Goal: Answer question/provide support

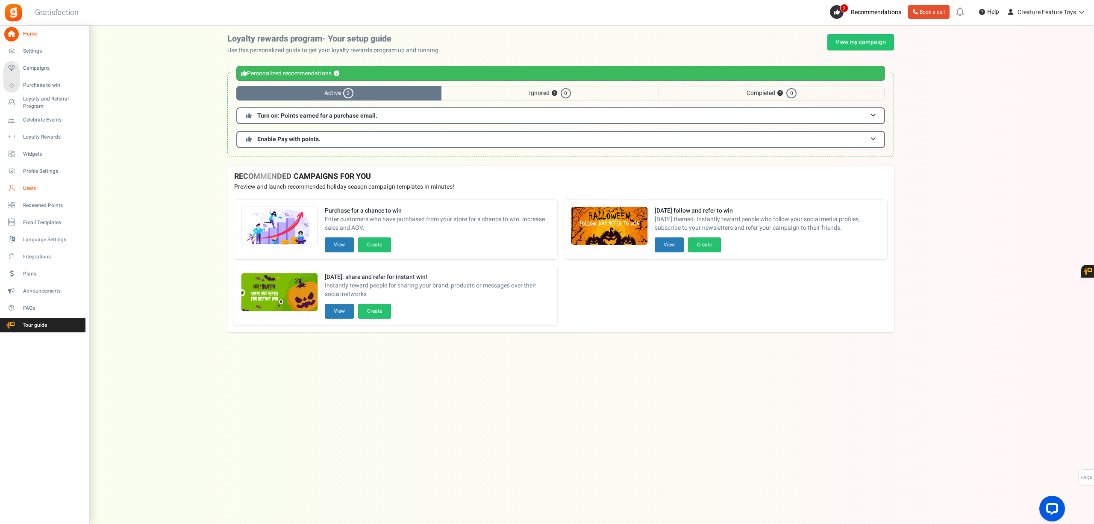
click at [34, 186] on span "Users" at bounding box center [53, 188] width 60 height 7
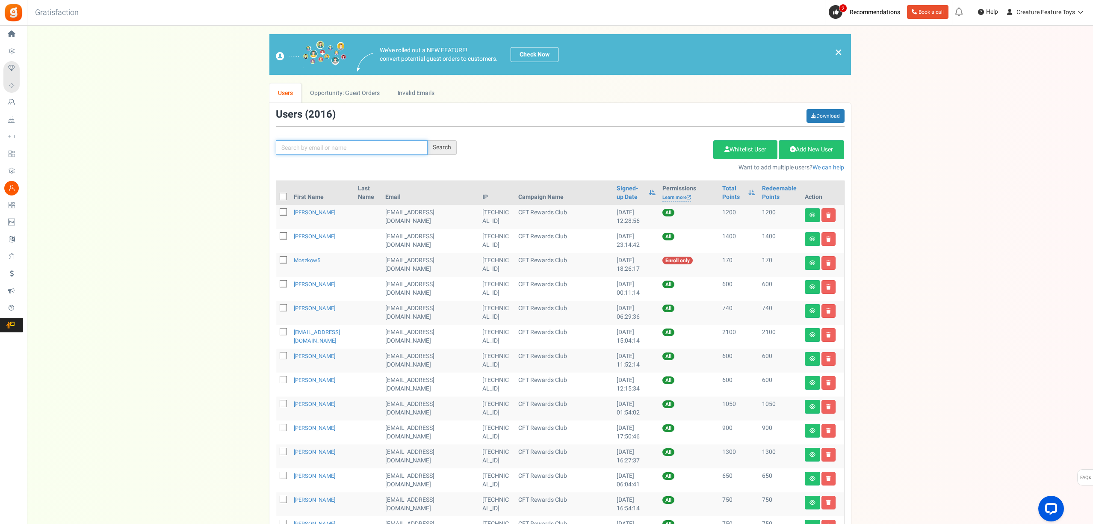
click at [343, 146] on input "text" at bounding box center [352, 147] width 152 height 15
paste input "GRYDOIJVDM"
type input "GRYDOIJVDM"
type input "[EMAIL_ADDRESS][DOMAIN_NAME]"
click at [454, 149] on div "Search" at bounding box center [442, 147] width 29 height 15
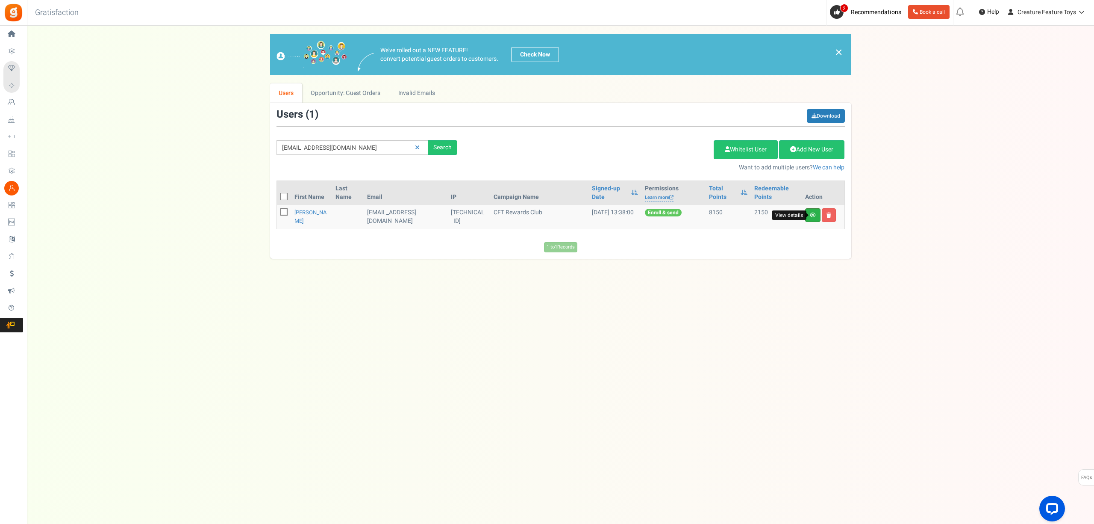
click at [813, 218] on icon at bounding box center [813, 214] width 6 height 5
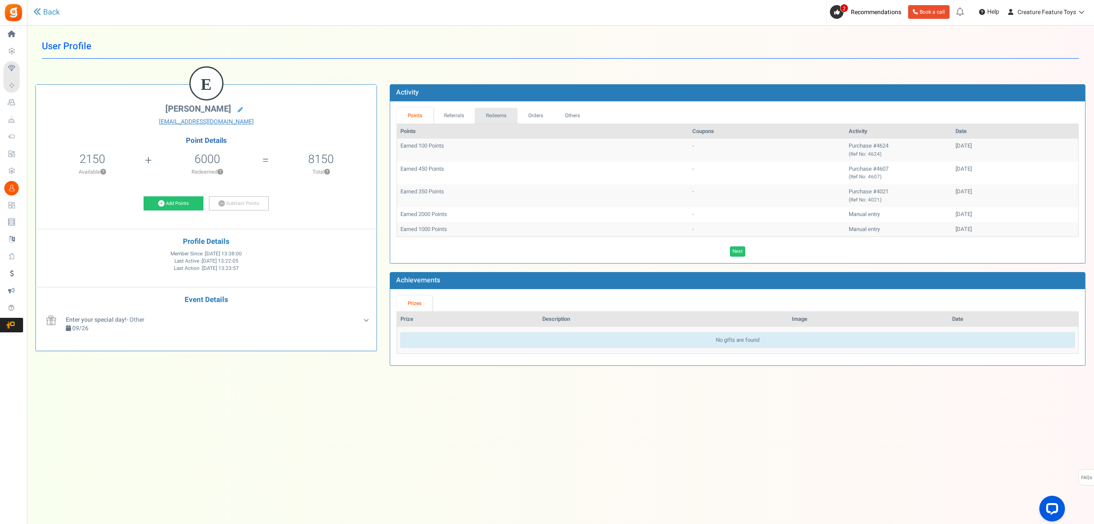
click at [511, 112] on link "Redeems" at bounding box center [496, 116] width 43 height 16
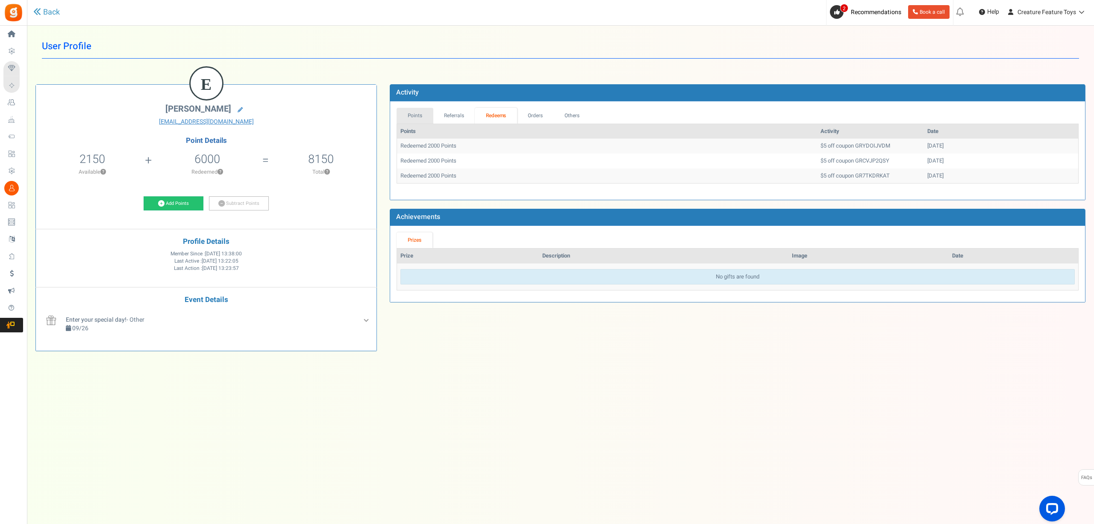
click at [420, 118] on link "Points" at bounding box center [415, 116] width 37 height 16
